Goal: Information Seeking & Learning: Learn about a topic

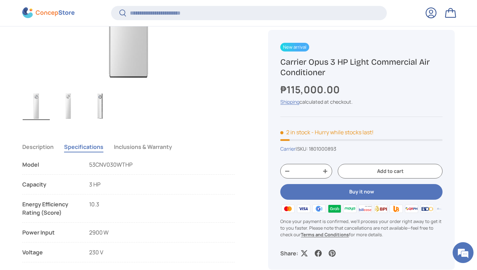
scroll to position [424, 0]
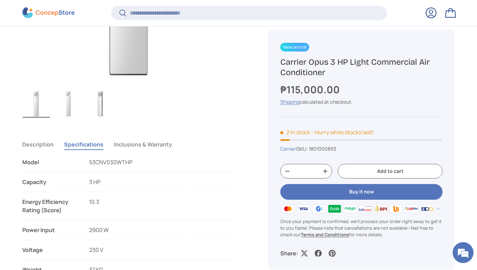
click at [69, 103] on img "Gallery Viewer" at bounding box center [68, 104] width 27 height 28
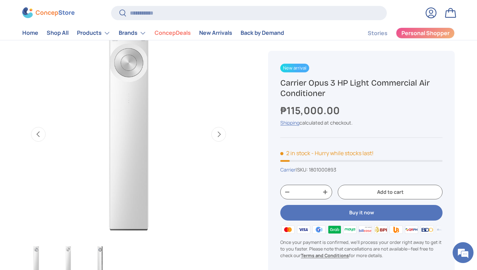
scroll to position [263, 0]
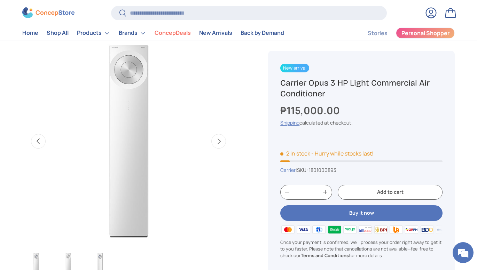
click at [219, 142] on button "Next" at bounding box center [218, 141] width 15 height 15
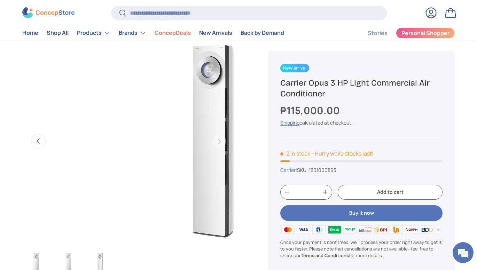
scroll to position [0, 432]
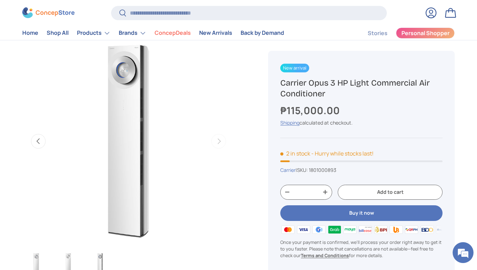
click at [35, 143] on button "Previous" at bounding box center [38, 141] width 15 height 15
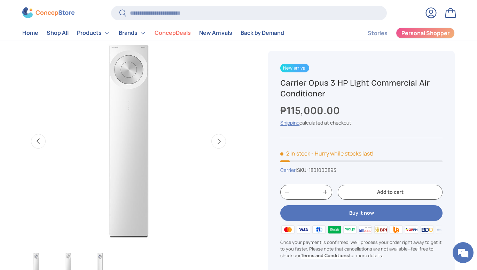
click at [35, 143] on button "Previous" at bounding box center [38, 141] width 15 height 15
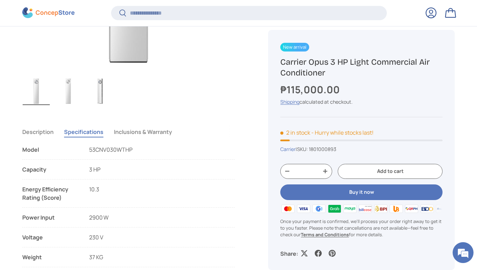
scroll to position [471, 0]
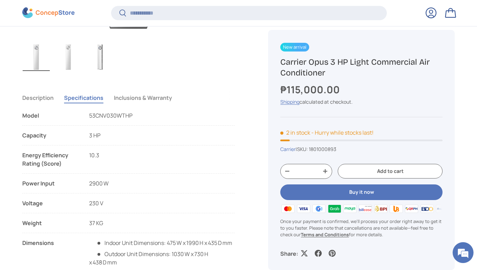
click at [140, 95] on button "Inclusions & Warranty" at bounding box center [143, 98] width 58 height 16
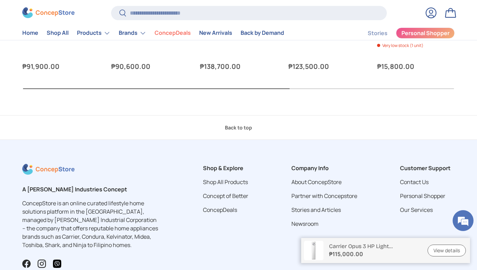
scroll to position [1747, 0]
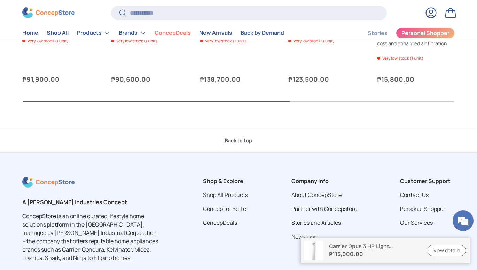
click at [247, 142] on link "Back to top" at bounding box center [238, 140] width 477 height 25
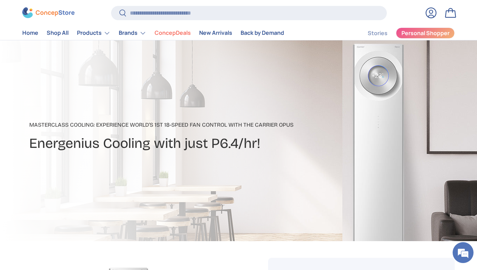
scroll to position [46, 0]
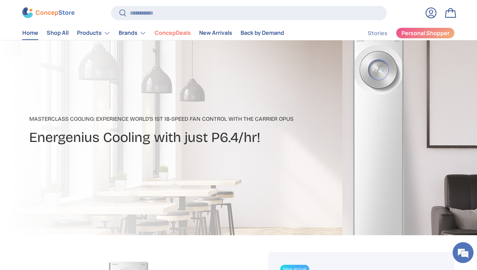
click at [34, 35] on link "Home" at bounding box center [30, 33] width 16 height 14
